Goal: Browse casually

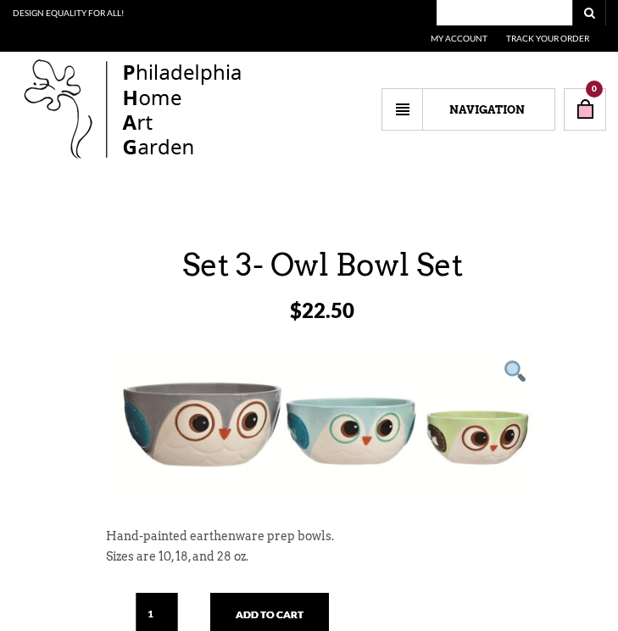
click at [139, 90] on img at bounding box center [133, 110] width 241 height 109
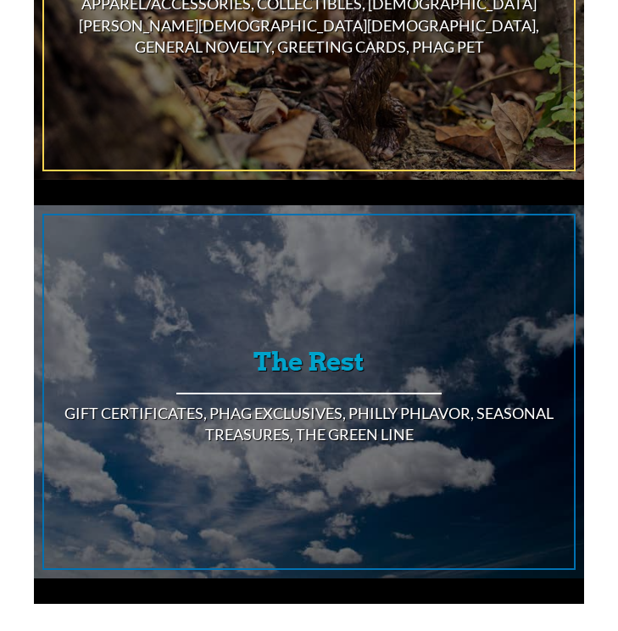
scroll to position [2825, 0]
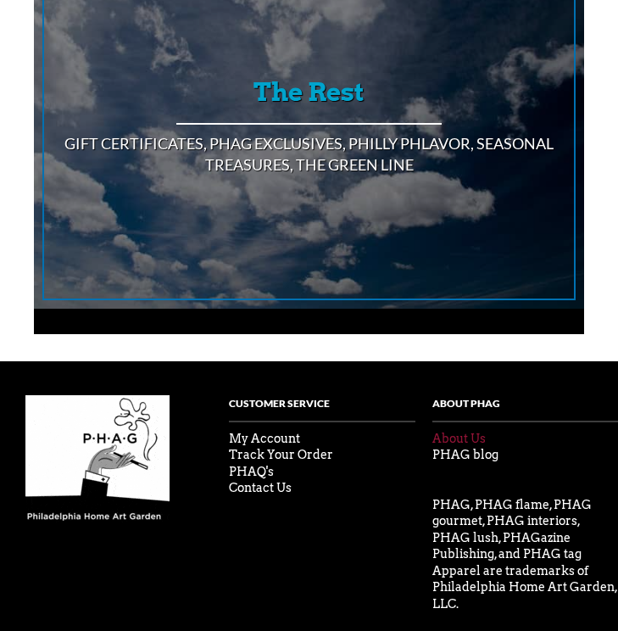
click at [463, 432] on link "About Us" at bounding box center [459, 439] width 53 height 14
